Goal: Transaction & Acquisition: Purchase product/service

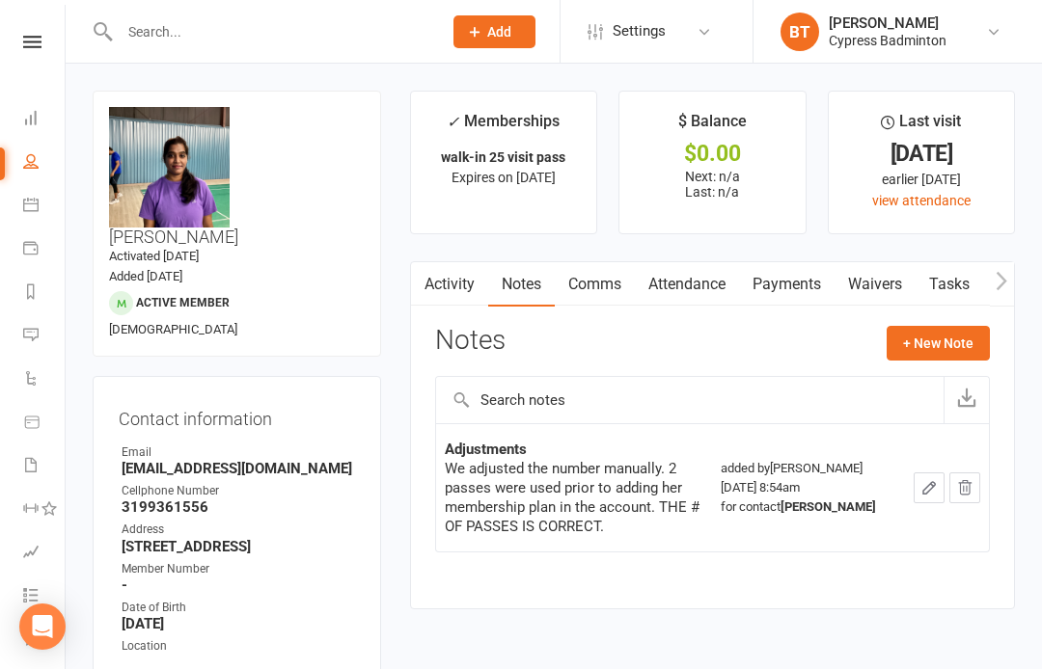
click at [24, 46] on icon at bounding box center [32, 42] width 18 height 13
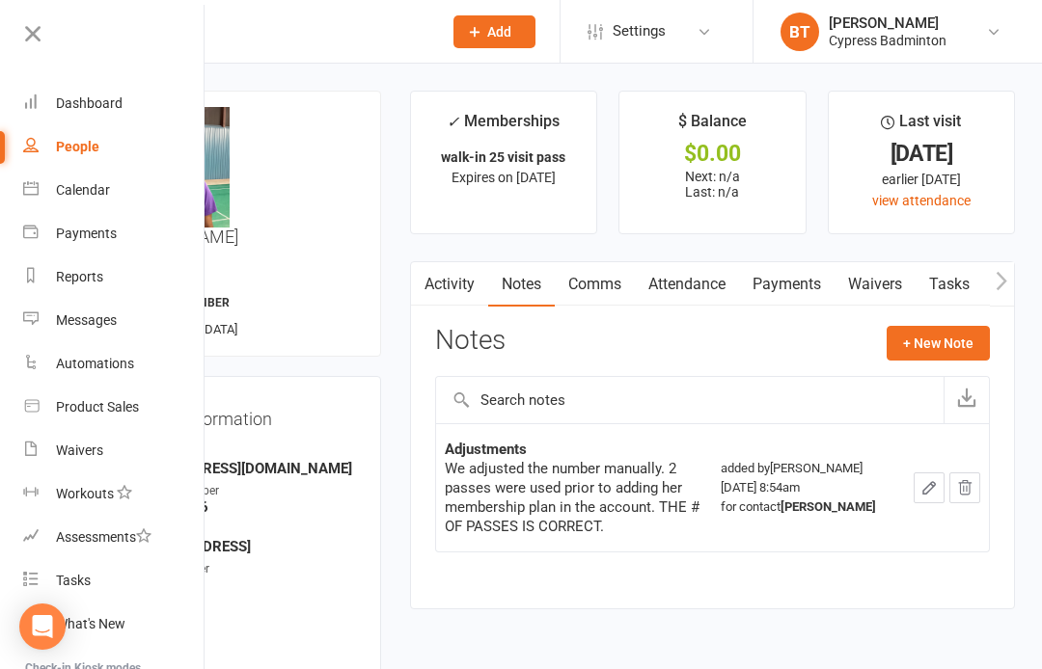
scroll to position [5, 1]
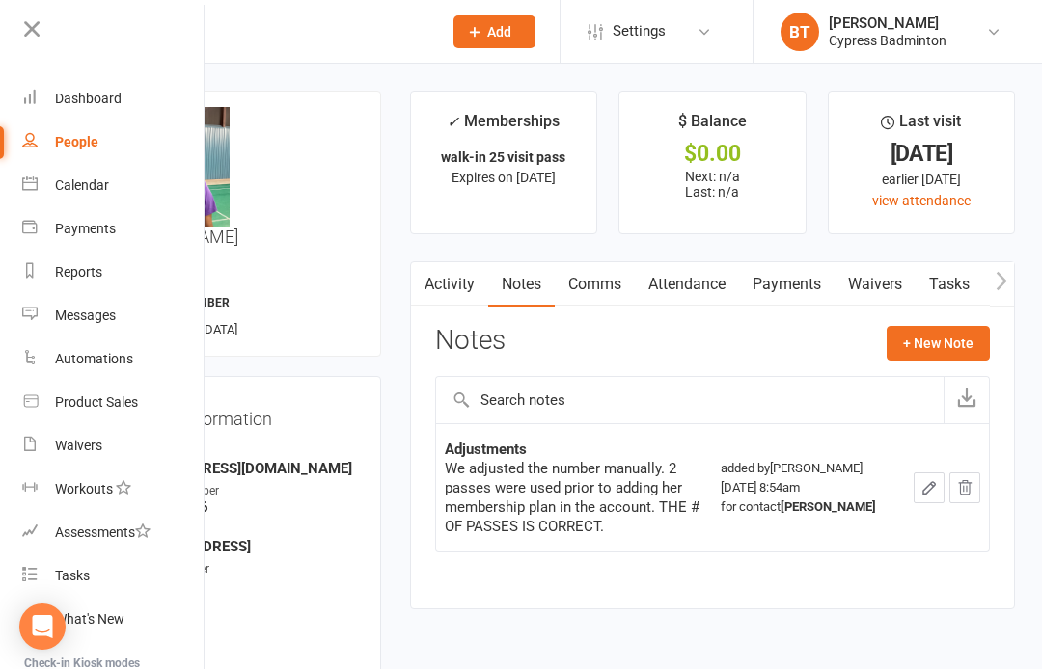
click at [151, 402] on link "Product Sales" at bounding box center [113, 402] width 182 height 43
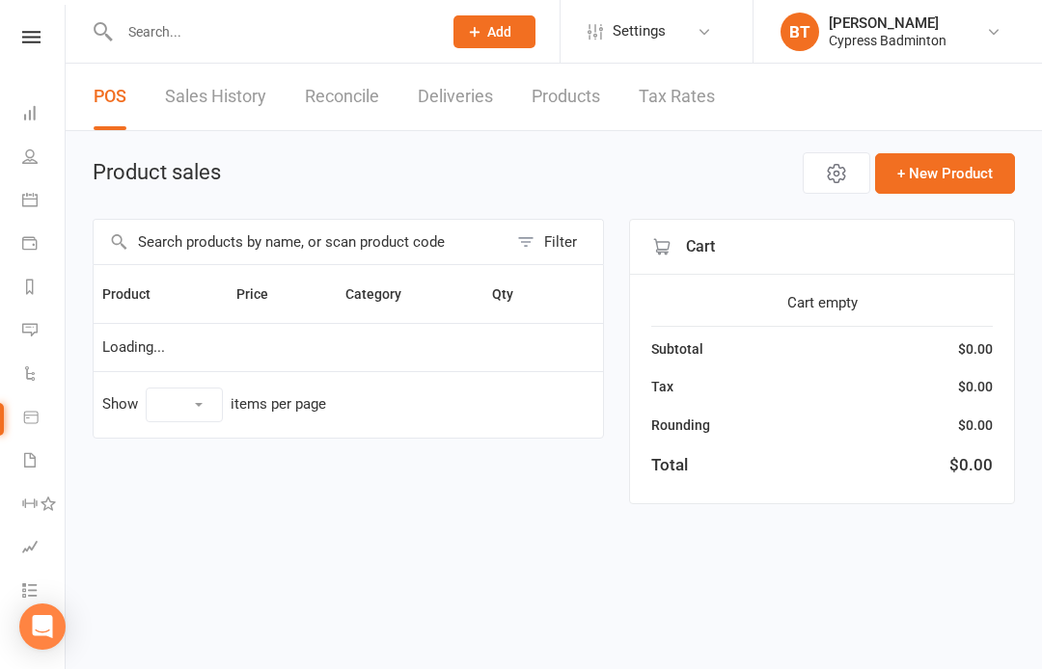
select select "100"
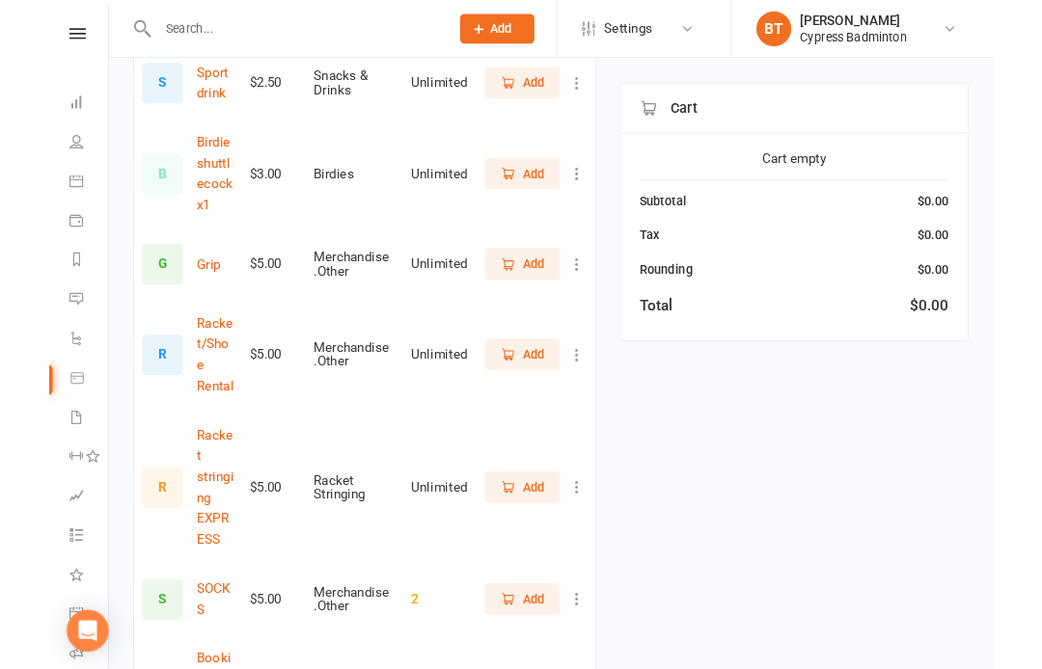
scroll to position [490, 0]
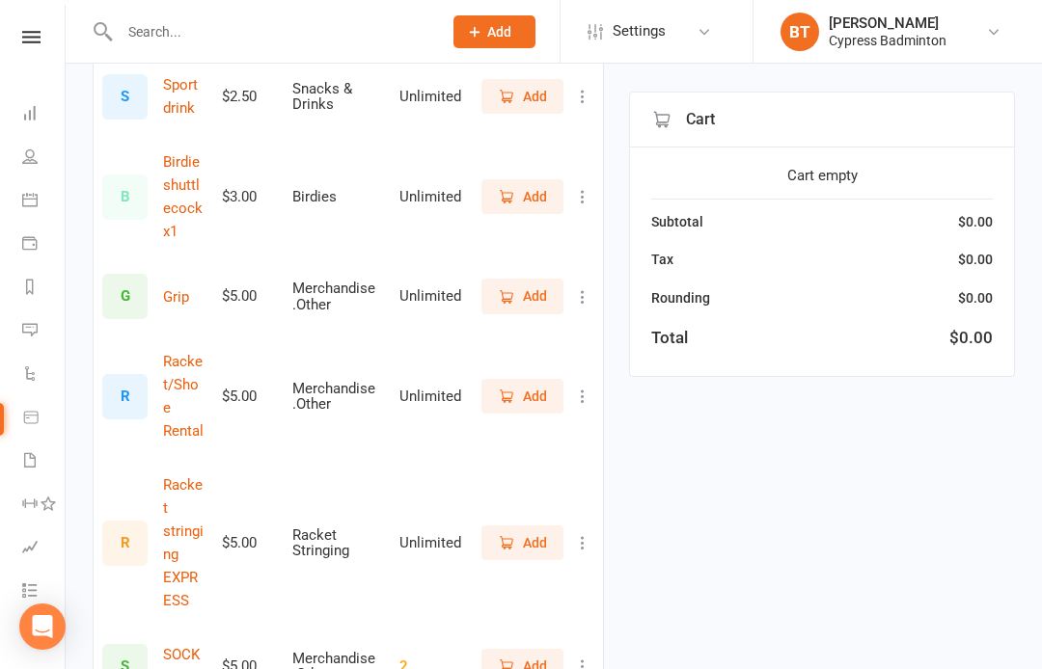
click at [531, 109] on button "Add" at bounding box center [522, 96] width 82 height 35
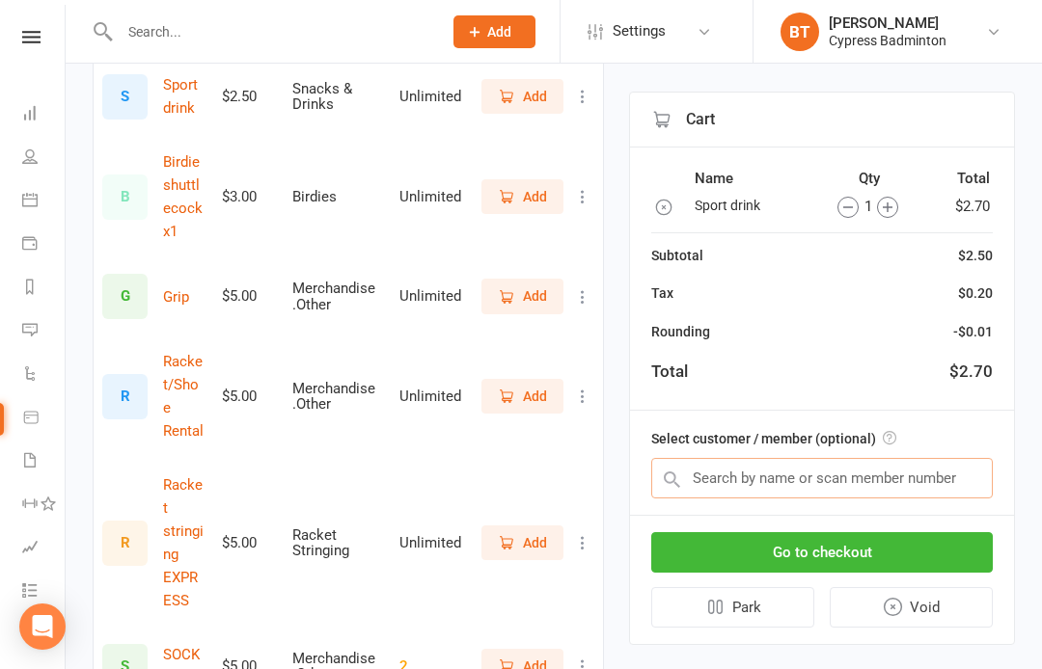
click at [976, 478] on input "text" at bounding box center [821, 478] width 341 height 41
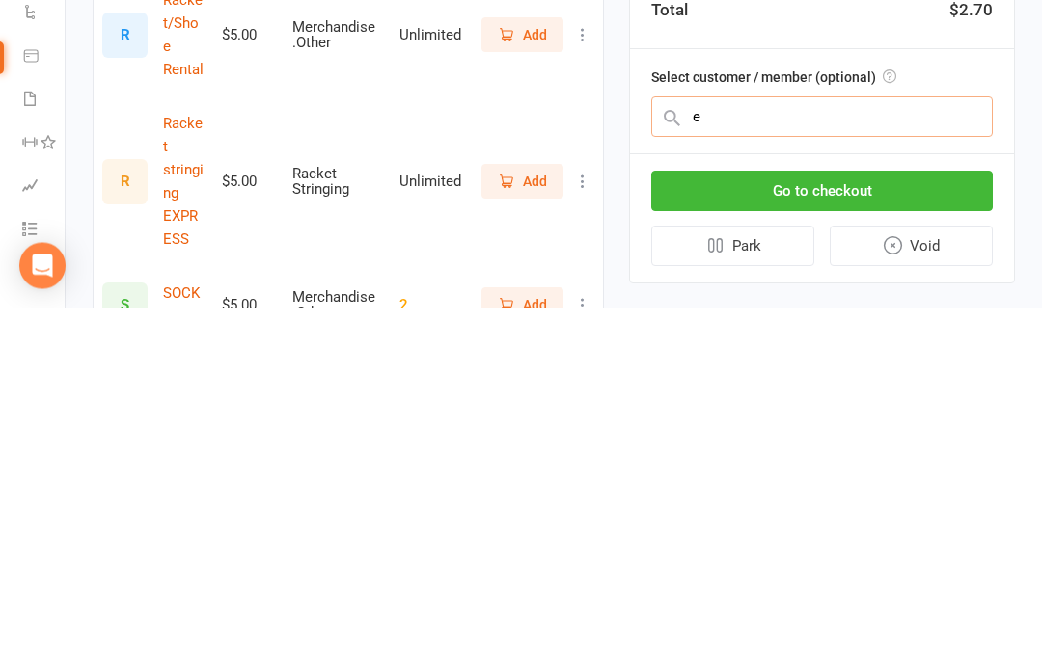
scroll to position [755, 0]
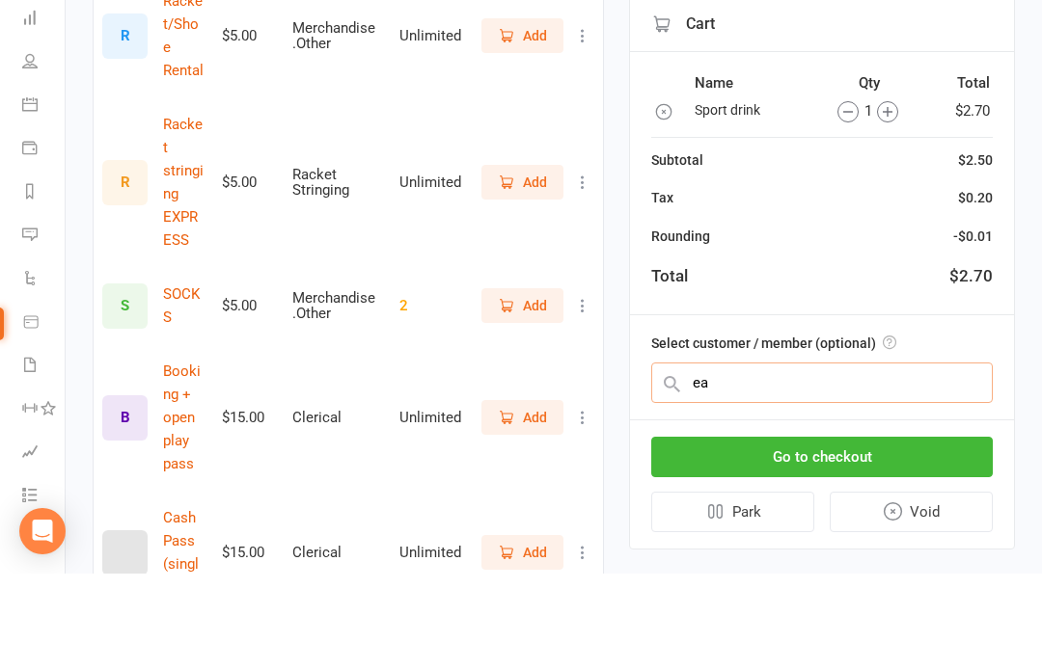
type input "ear"
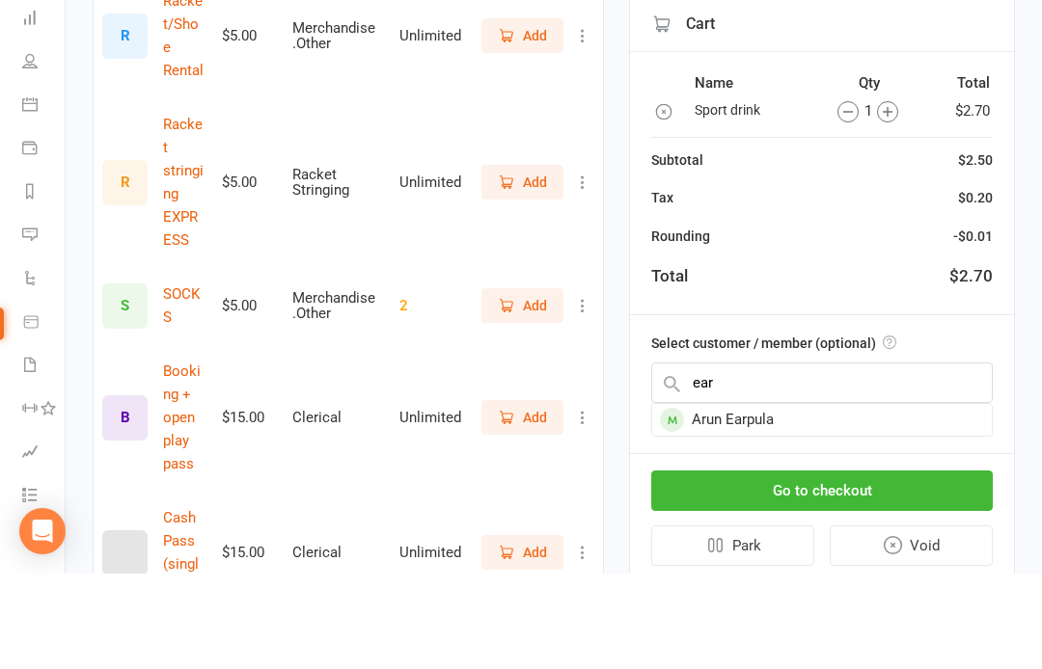
click at [955, 550] on div "Go to checkout Park Void" at bounding box center [822, 614] width 384 height 128
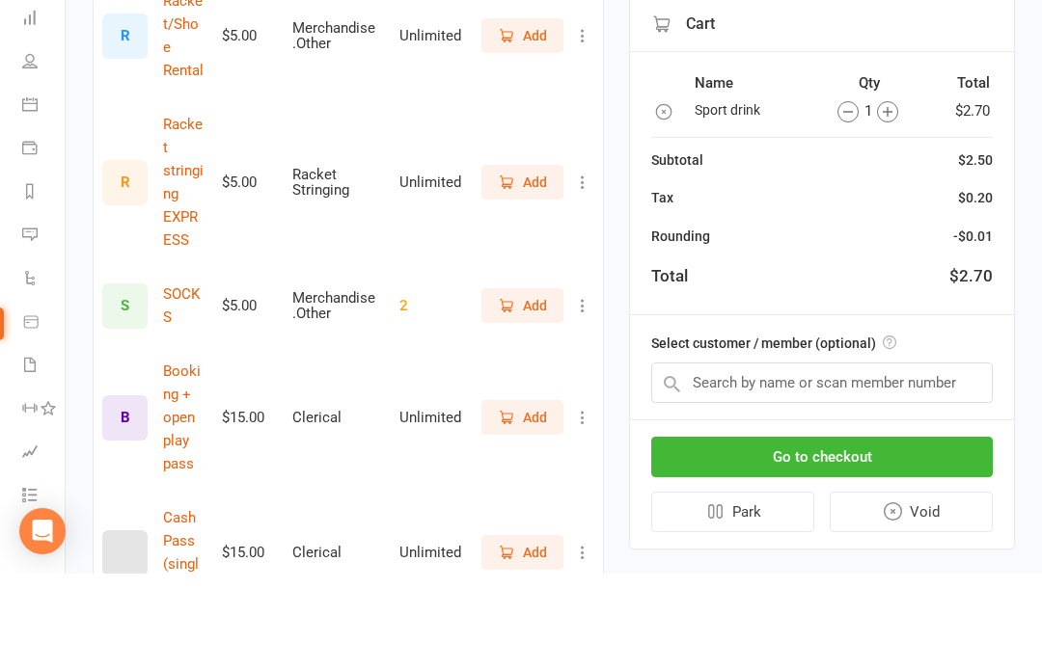
scroll to position [852, 0]
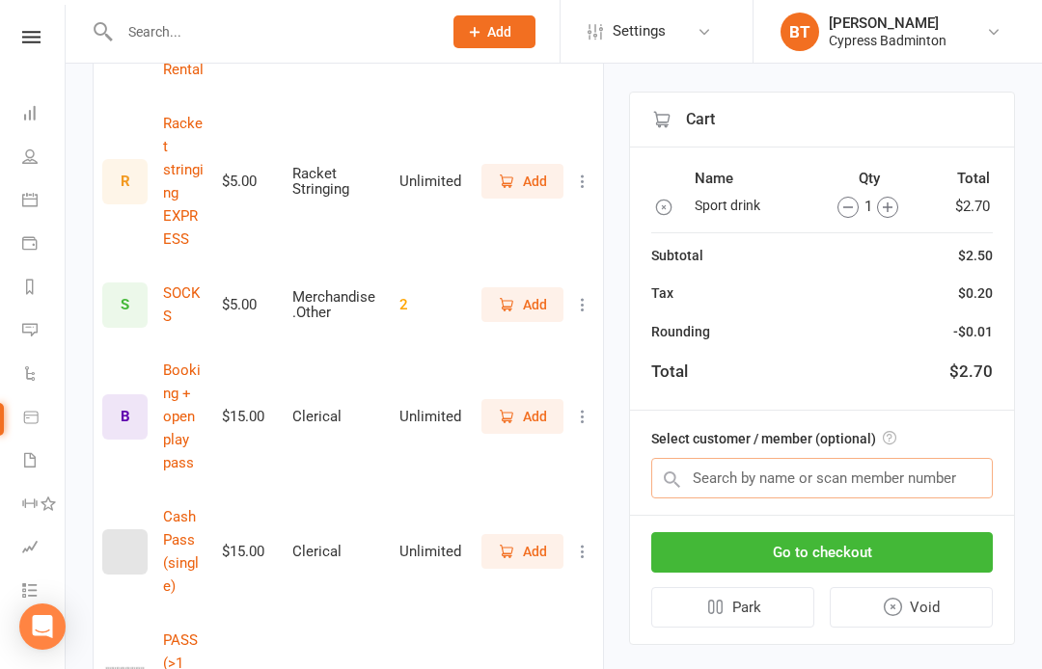
click at [960, 483] on input "text" at bounding box center [821, 478] width 341 height 41
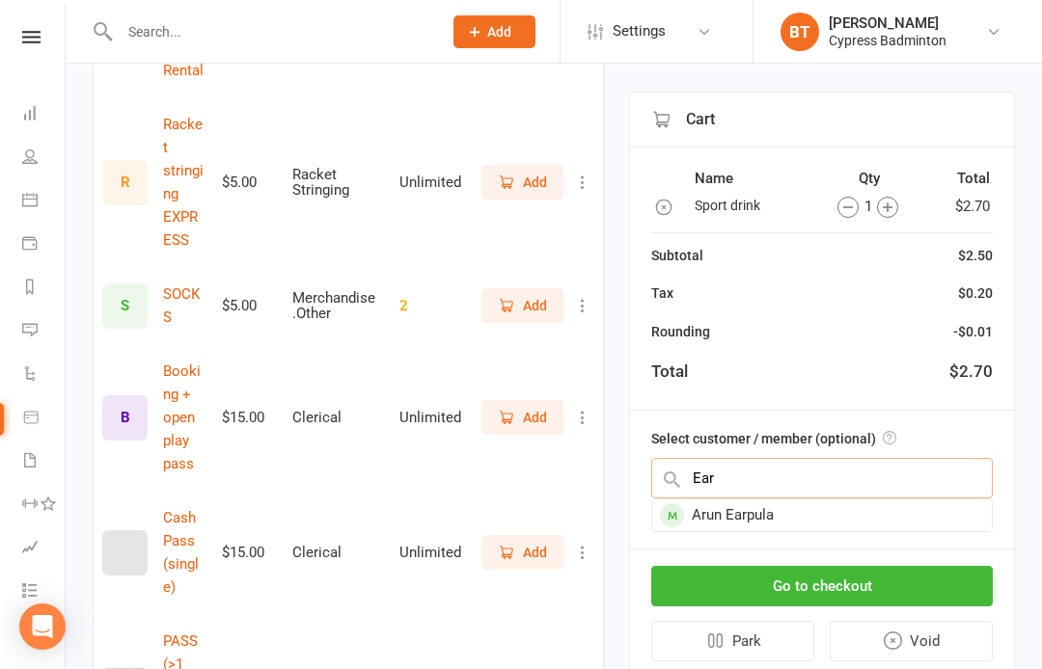
type input "Ear"
click at [776, 508] on div "Arun Earpula" at bounding box center [822, 516] width 340 height 32
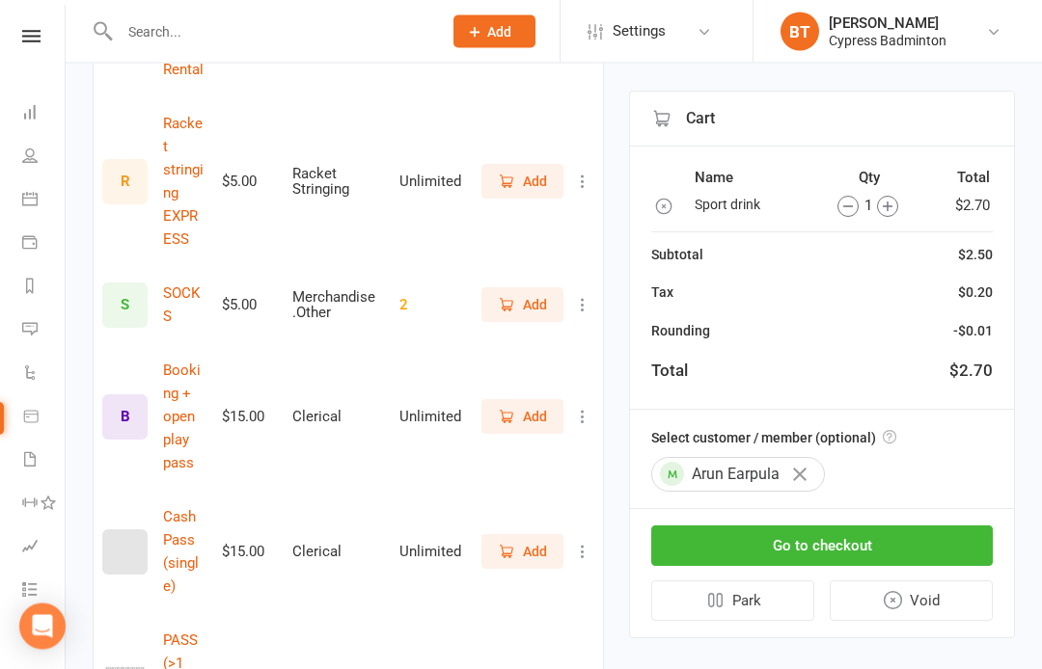
click at [976, 533] on button "Go to checkout" at bounding box center [821, 547] width 341 height 41
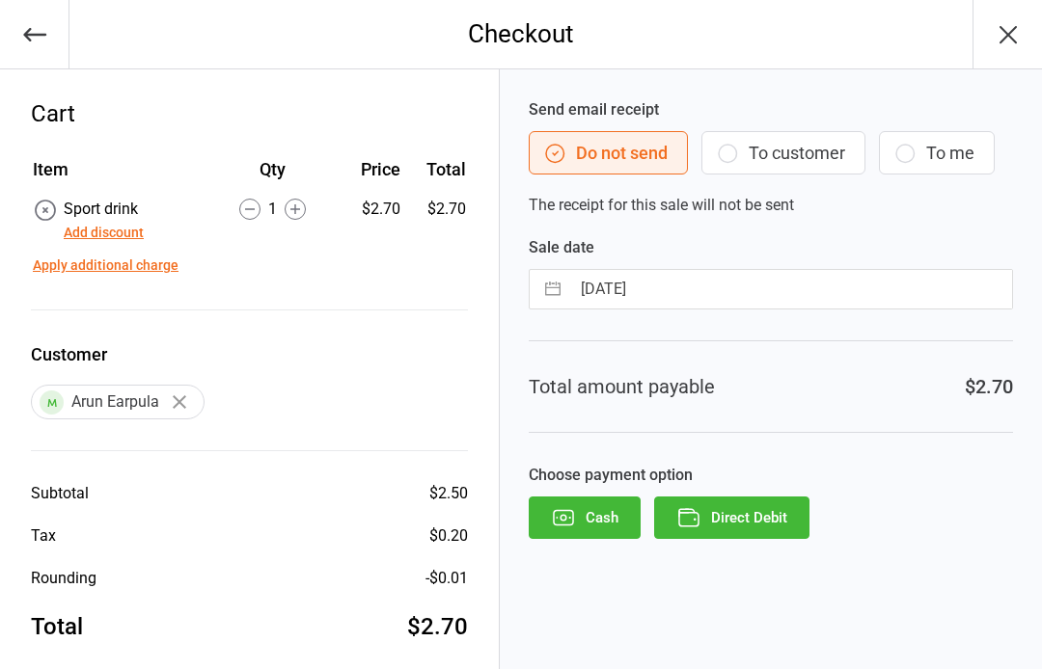
click at [785, 517] on button "Direct Debit" at bounding box center [731, 518] width 155 height 42
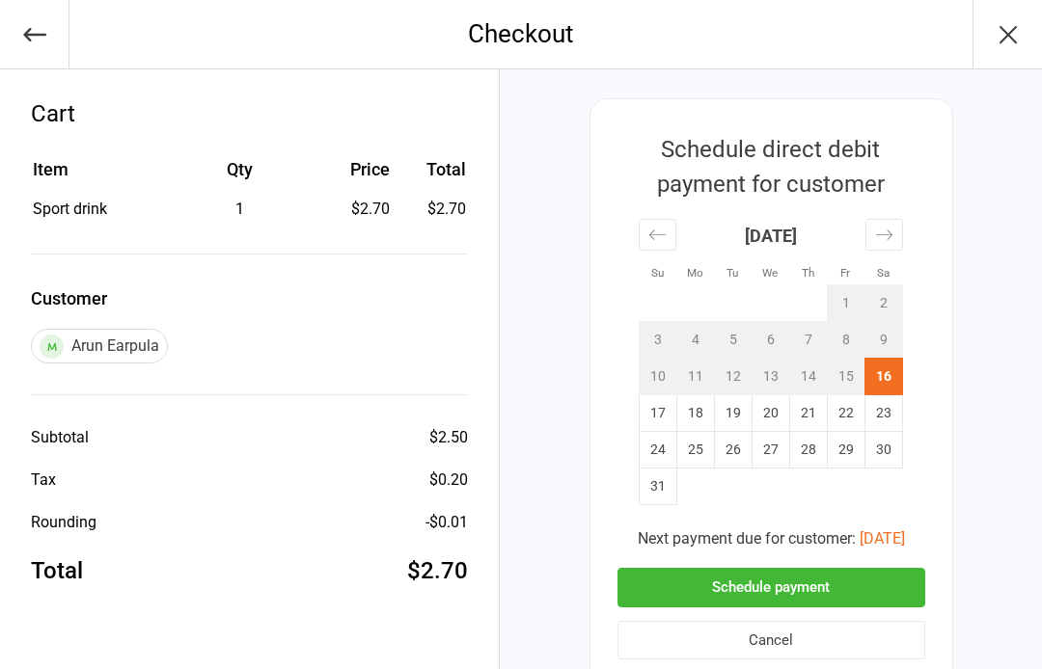
click at [37, 33] on icon "button" at bounding box center [34, 34] width 27 height 27
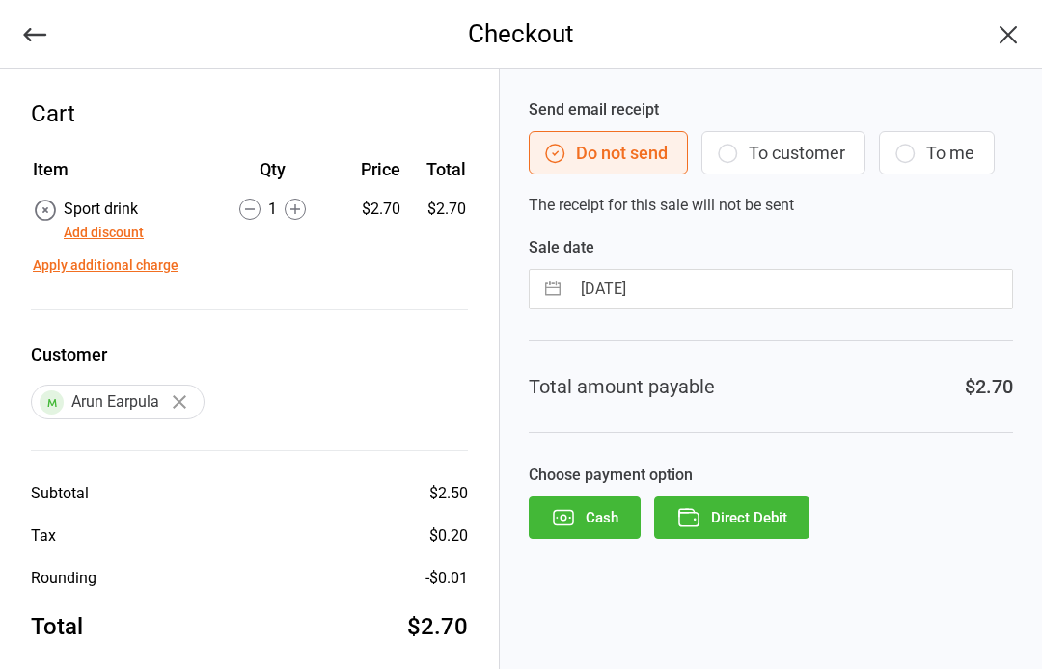
click at [666, 293] on input "[DATE]" at bounding box center [791, 289] width 442 height 39
select select "6"
select select "2025"
select select "7"
select select "2025"
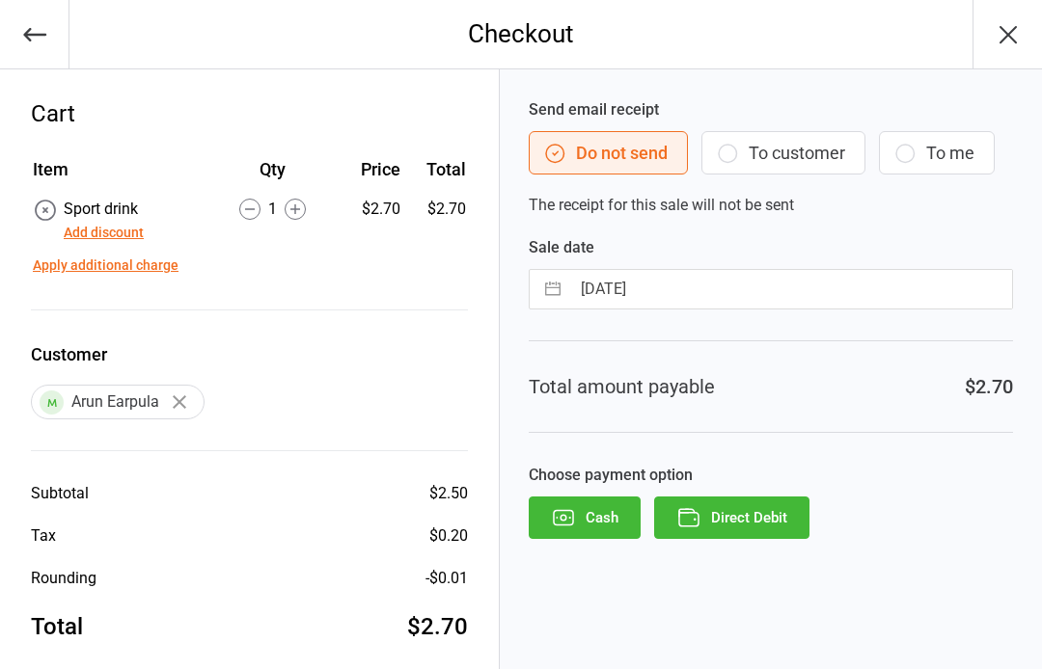
select select "8"
select select "2025"
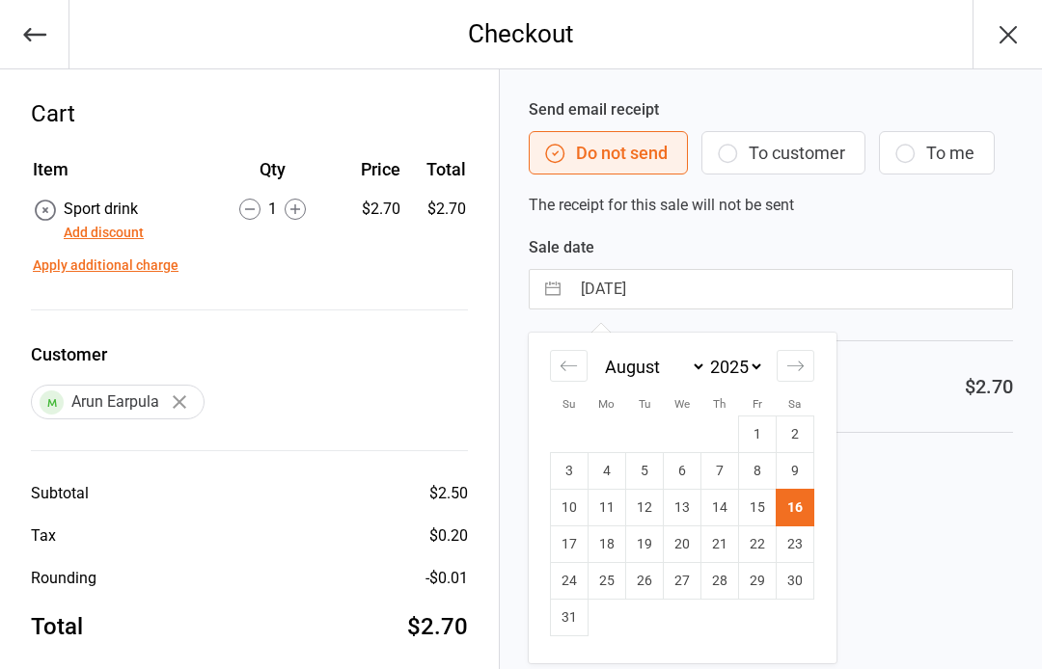
click at [767, 515] on td "15" at bounding box center [758, 508] width 38 height 37
type input "15 Aug 2025"
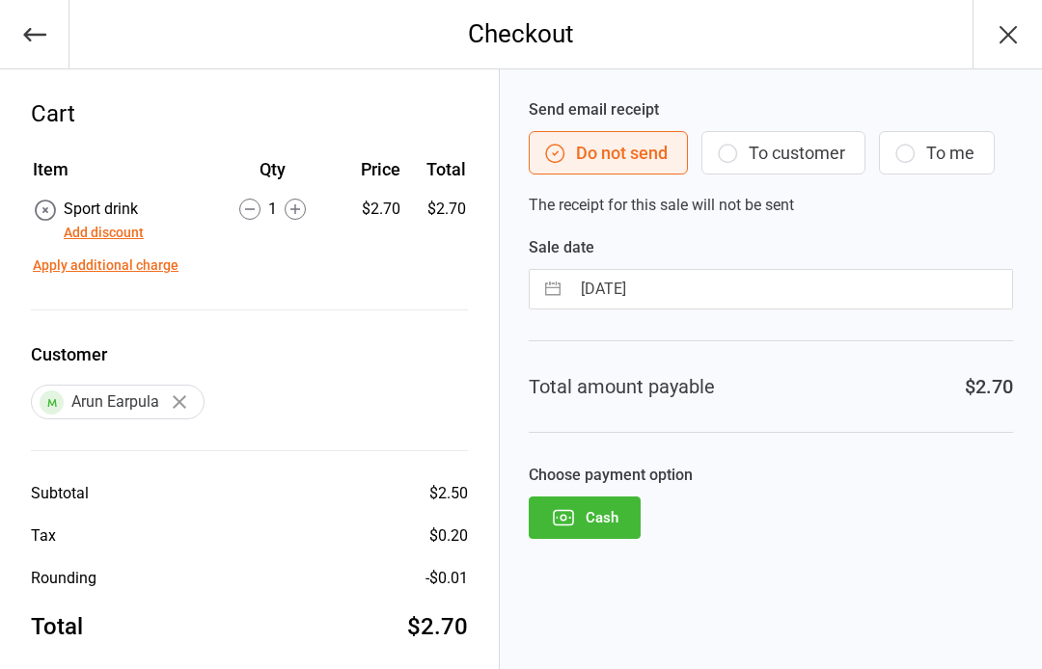
click at [776, 275] on input "15 Aug 2025" at bounding box center [791, 289] width 442 height 39
select select "6"
select select "2025"
select select "7"
select select "2025"
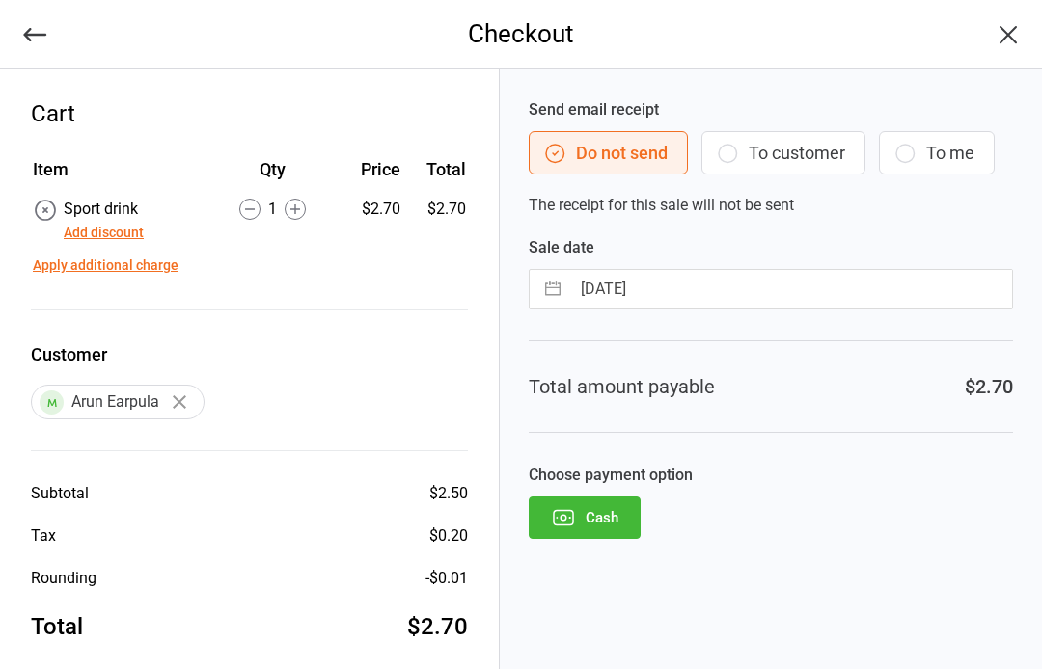
select select "8"
select select "2025"
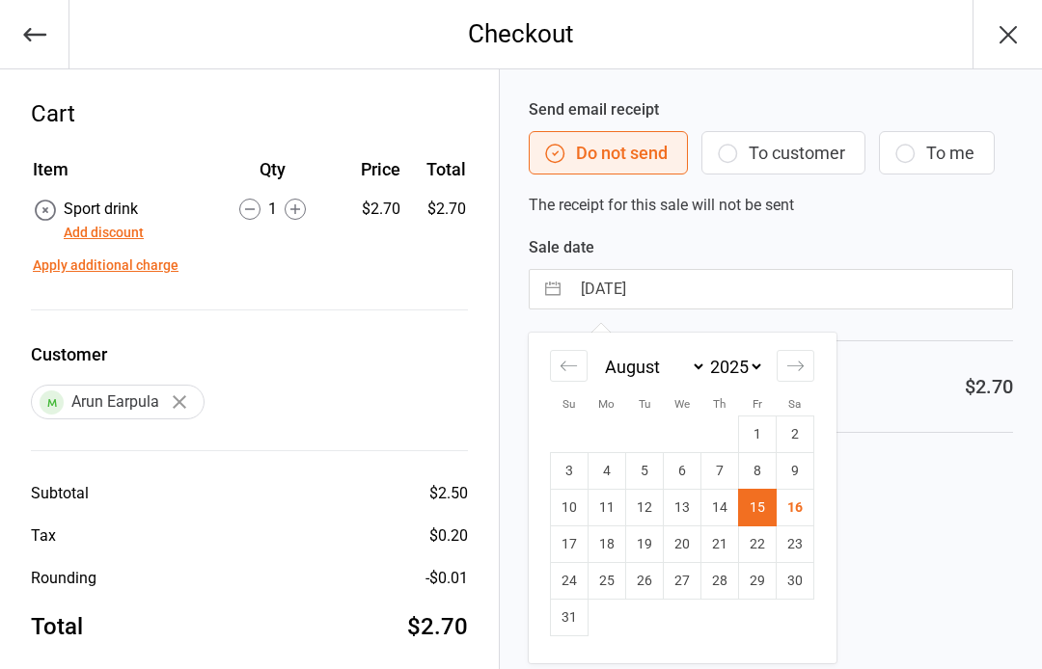
click at [804, 513] on td "16" at bounding box center [795, 508] width 38 height 37
type input "16 Aug 2025"
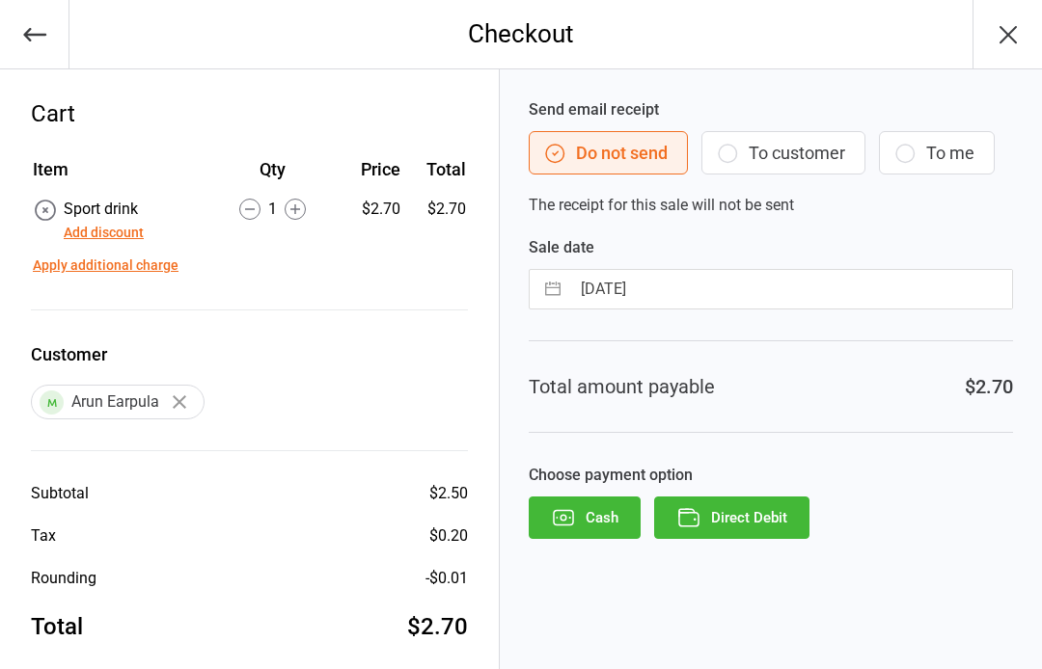
click at [776, 529] on button "Direct Debit" at bounding box center [731, 518] width 155 height 42
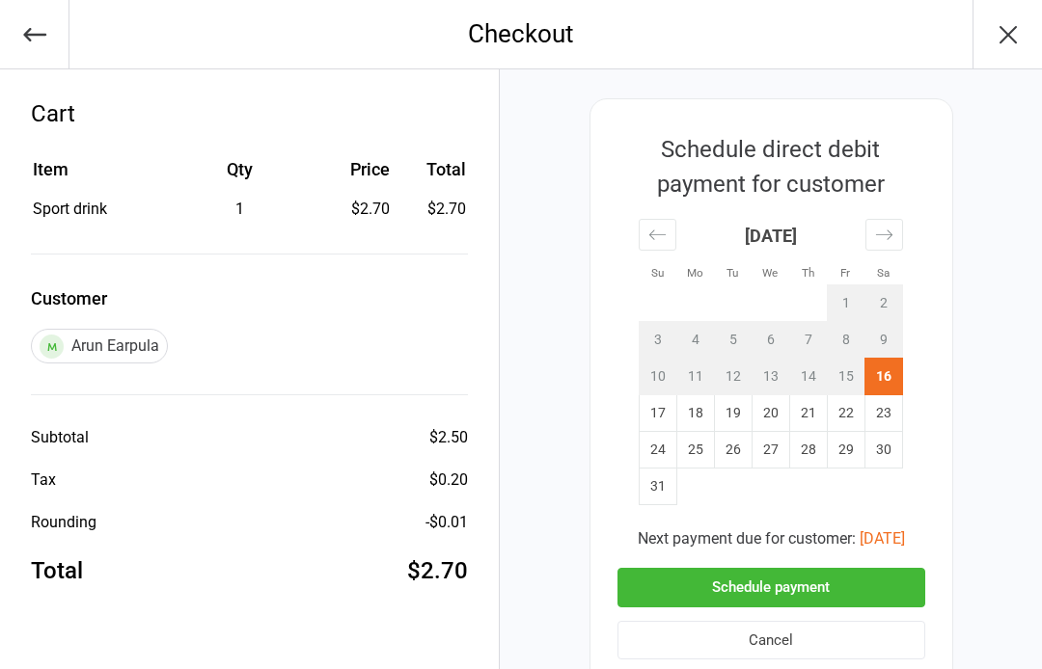
click at [887, 580] on button "Schedule payment" at bounding box center [771, 588] width 308 height 40
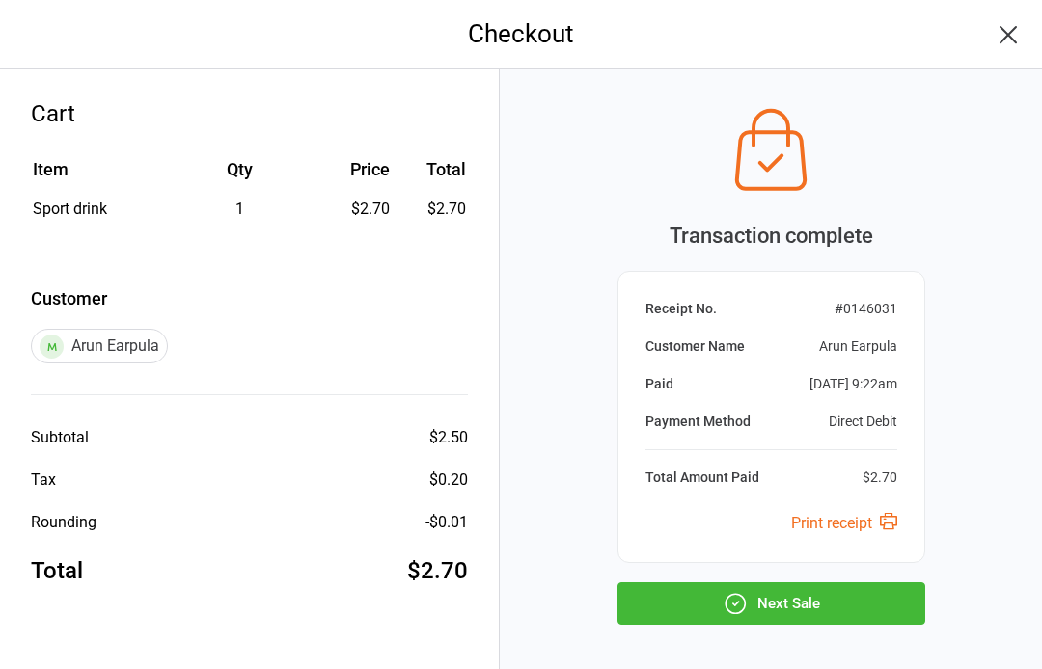
click at [899, 593] on button "Next Sale" at bounding box center [771, 604] width 308 height 42
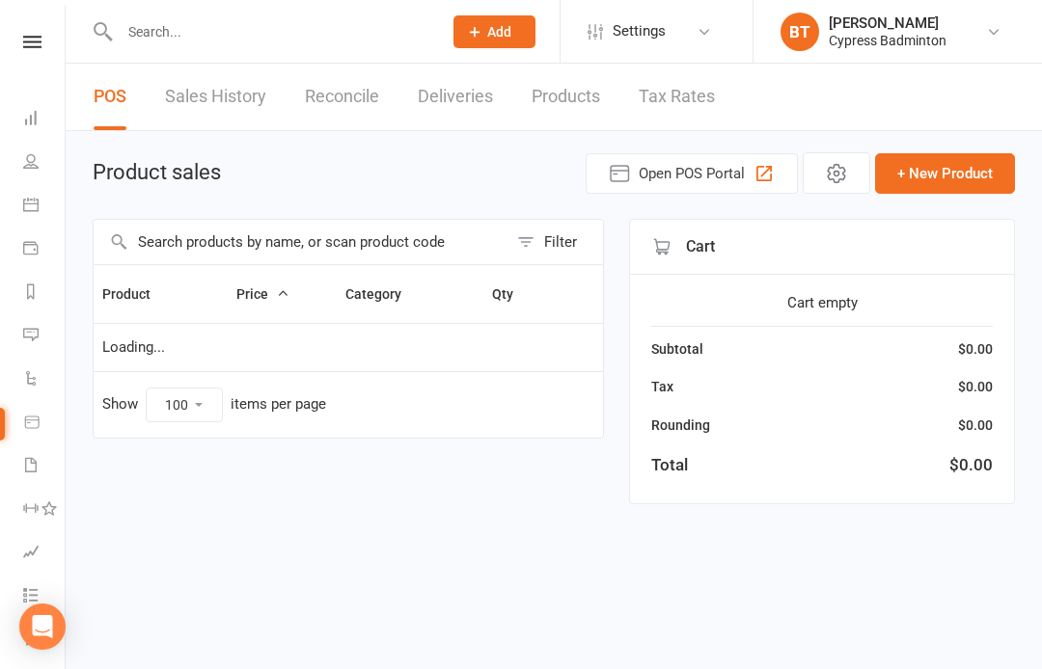
select select "100"
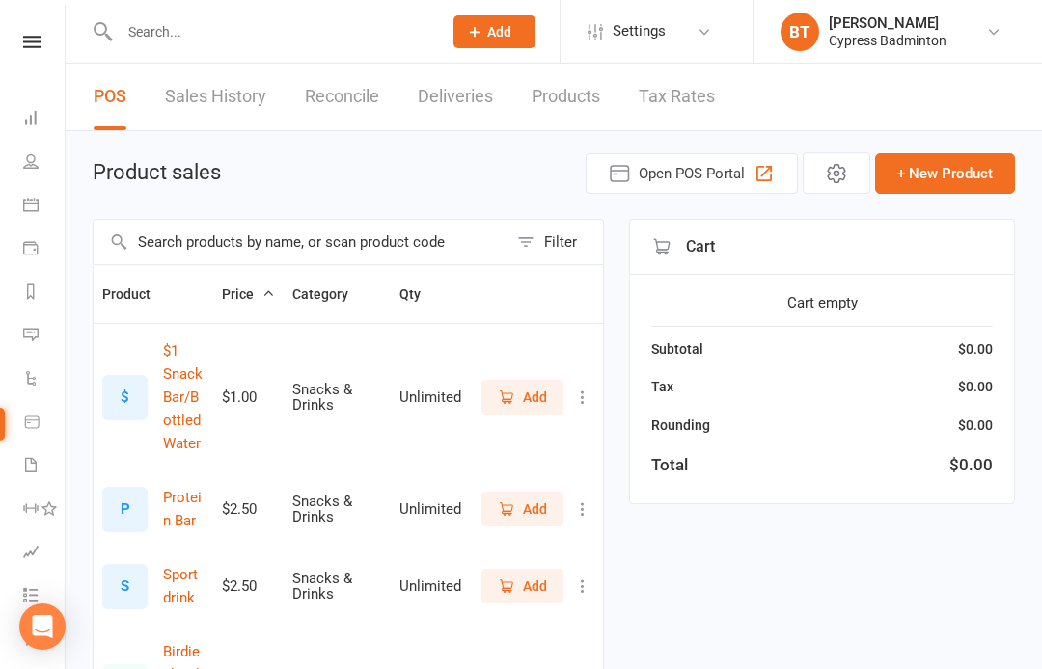
click at [14, 299] on li "Reports" at bounding box center [32, 293] width 65 height 43
click at [40, 300] on link "Reports" at bounding box center [44, 293] width 43 height 43
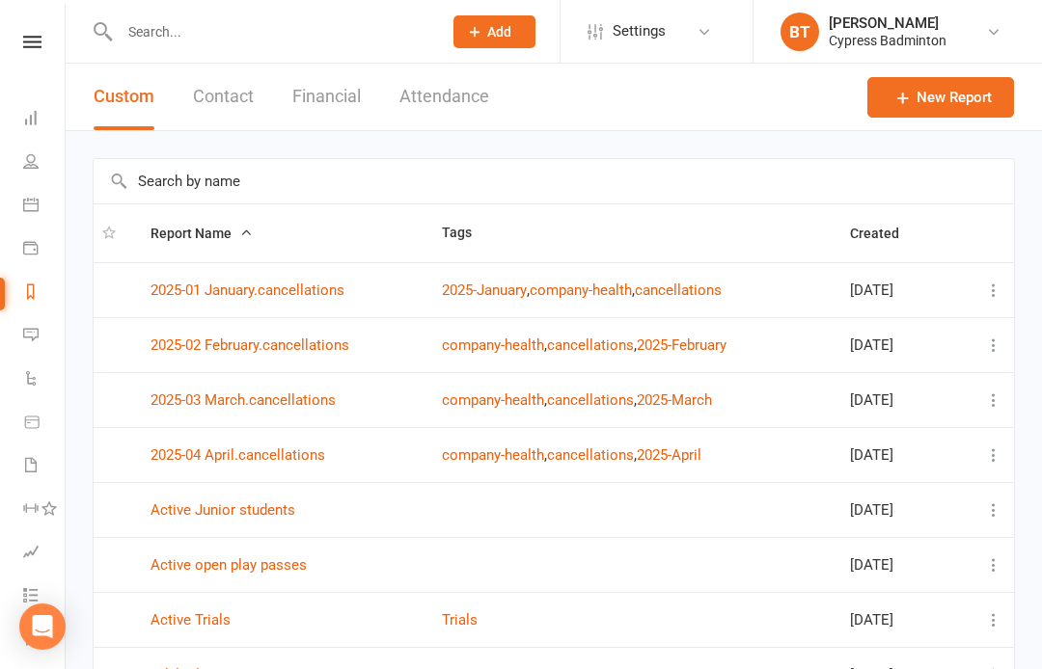
click at [324, 90] on button "Financial" at bounding box center [326, 97] width 68 height 67
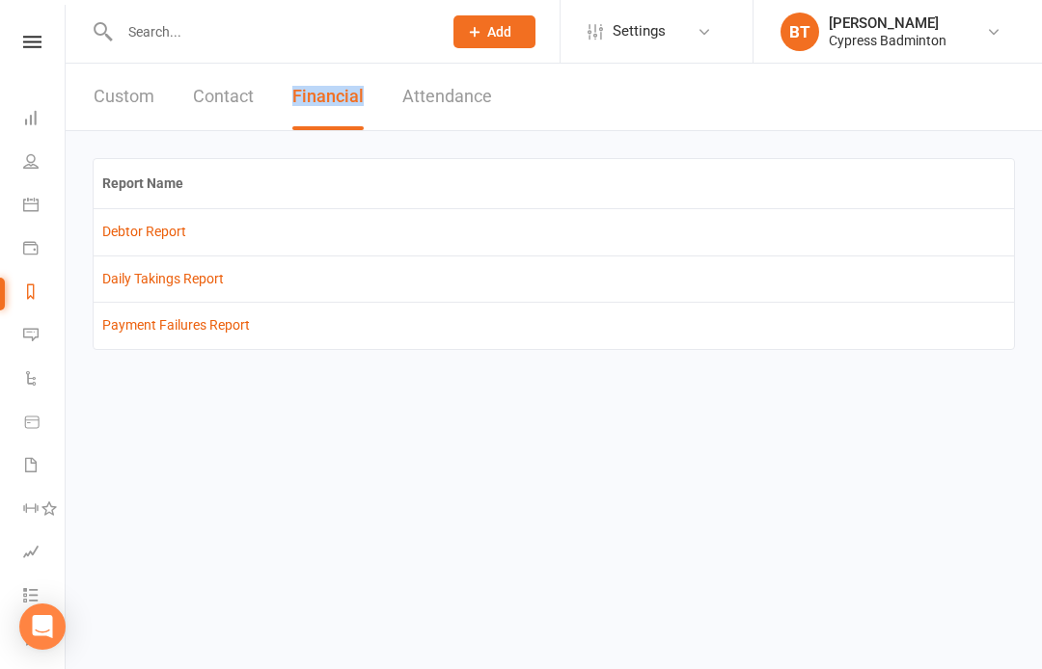
click at [123, 232] on link "Debtor Report" at bounding box center [144, 231] width 84 height 15
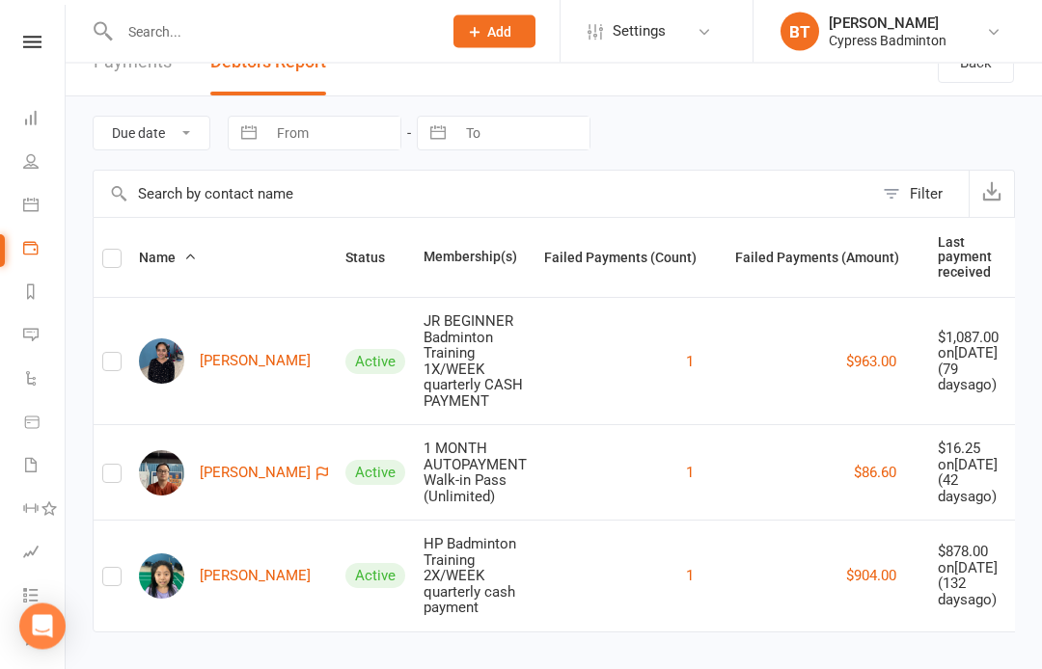
scroll to position [106, 0]
